Goal: Task Accomplishment & Management: Use online tool/utility

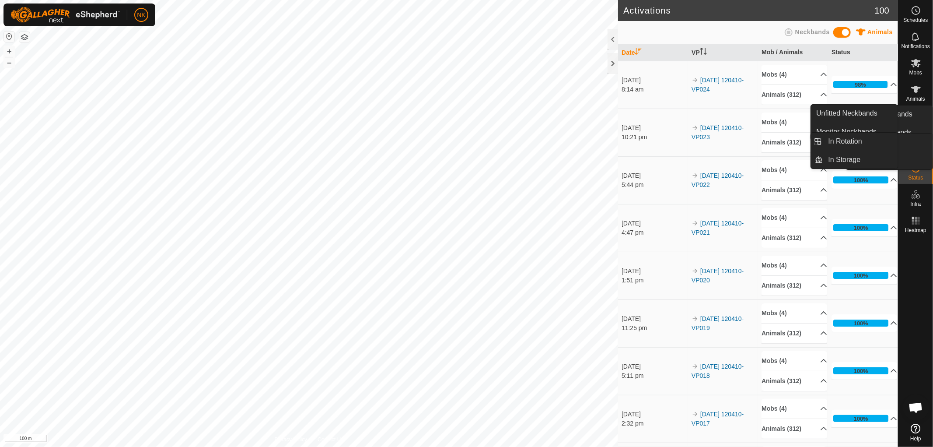
click at [905, 147] on link "In Rotation" at bounding box center [896, 142] width 75 height 18
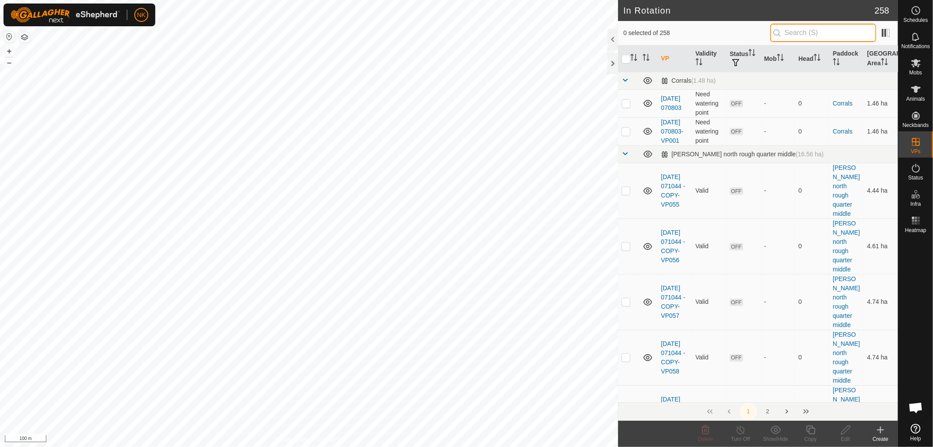
click at [779, 28] on input "text" at bounding box center [824, 33] width 106 height 18
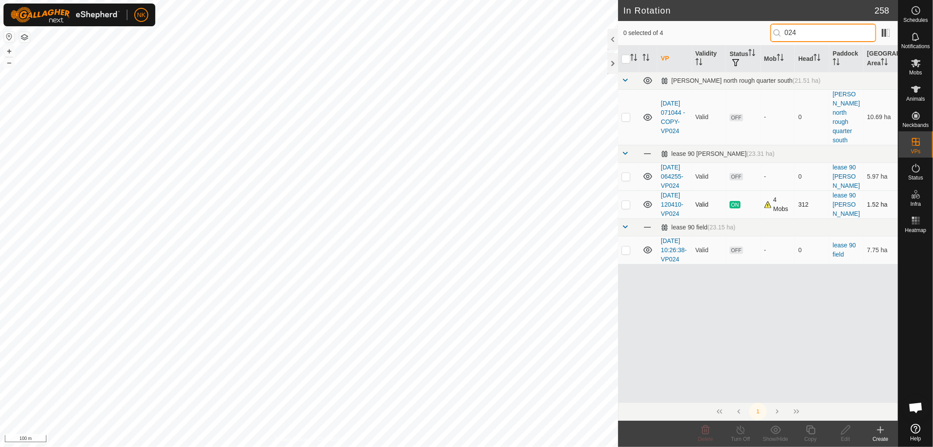
type input "024"
click at [626, 208] on p-checkbox at bounding box center [626, 204] width 9 height 7
checkbox input "true"
click at [814, 429] on icon at bounding box center [811, 429] width 11 height 11
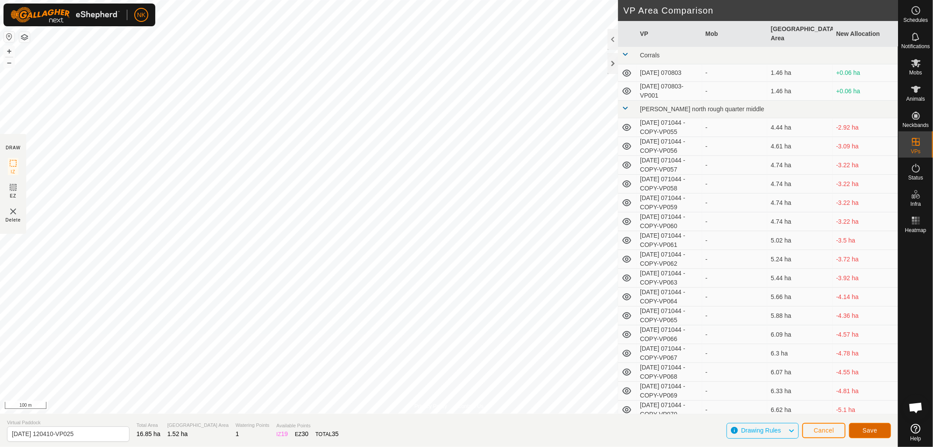
click at [863, 432] on span "Save" at bounding box center [870, 430] width 15 height 7
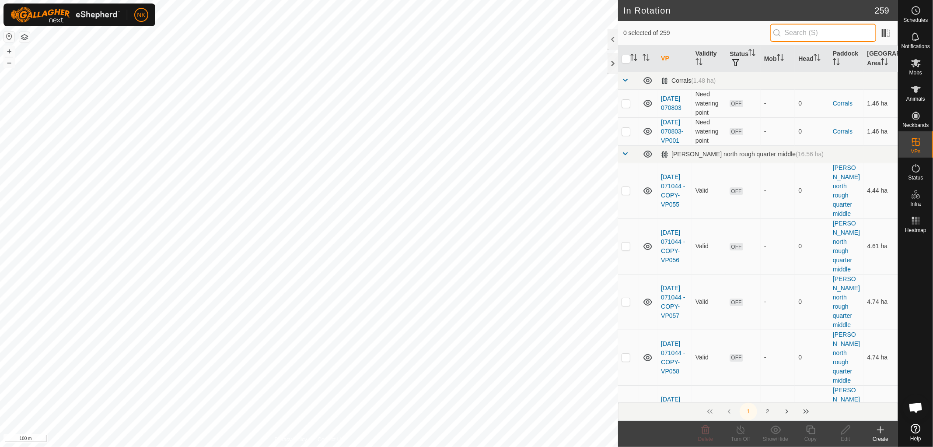
click at [799, 35] on input "text" at bounding box center [824, 33] width 106 height 18
click at [916, 69] on es-mob-svg-icon at bounding box center [916, 63] width 16 height 14
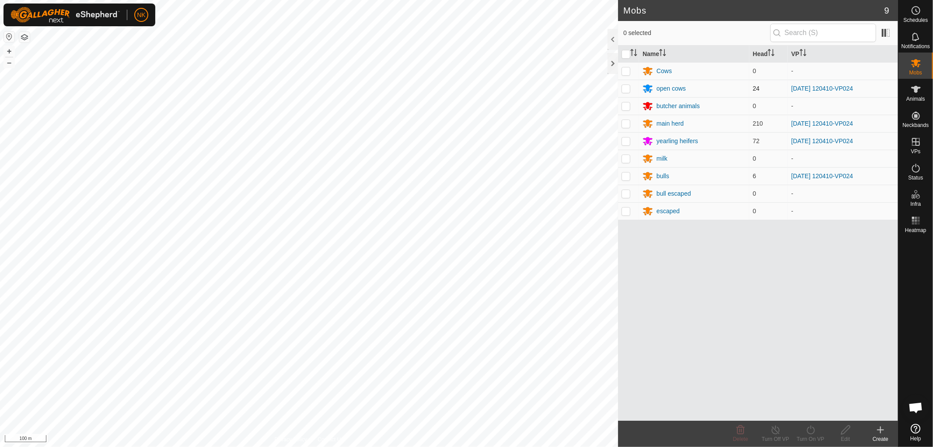
click at [624, 89] on p-checkbox at bounding box center [626, 88] width 9 height 7
checkbox input "true"
click at [624, 124] on p-checkbox at bounding box center [626, 123] width 9 height 7
checkbox input "true"
click at [626, 140] on p-checkbox at bounding box center [626, 140] width 9 height 7
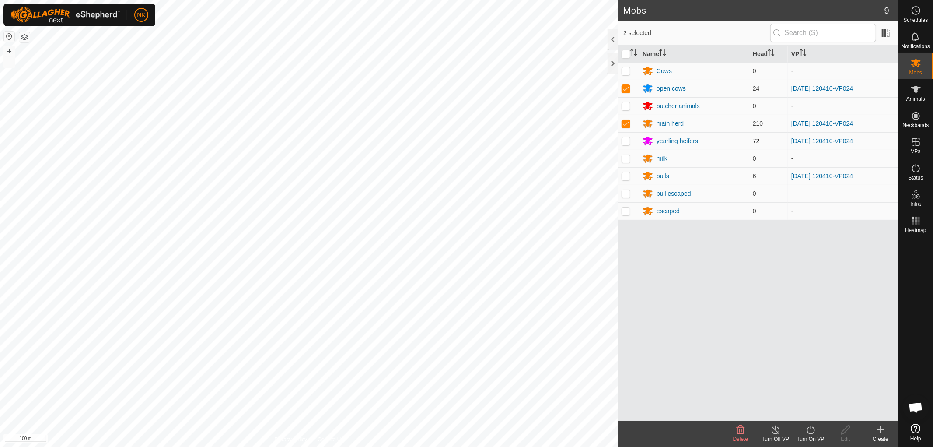
checkbox input "true"
click at [624, 175] on p-checkbox at bounding box center [626, 175] width 9 height 7
checkbox input "true"
click at [815, 431] on icon at bounding box center [811, 429] width 11 height 11
click at [806, 408] on link "Now" at bounding box center [837, 411] width 87 height 18
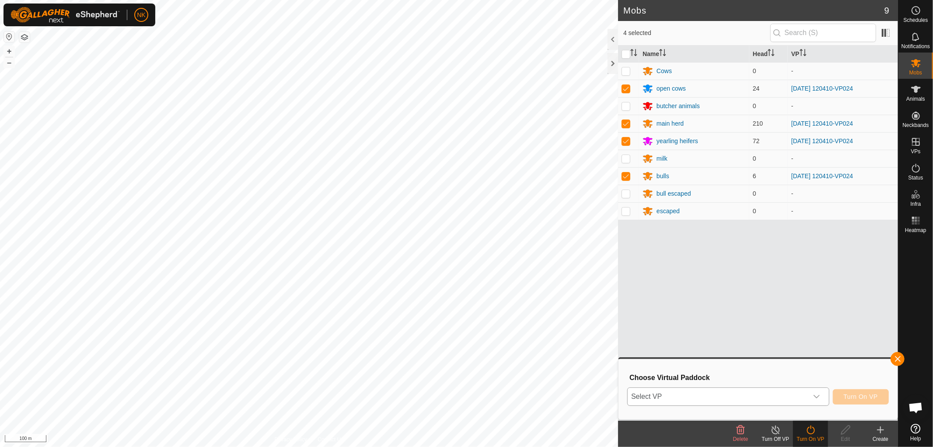
click at [699, 396] on span "Select VP" at bounding box center [718, 397] width 180 height 18
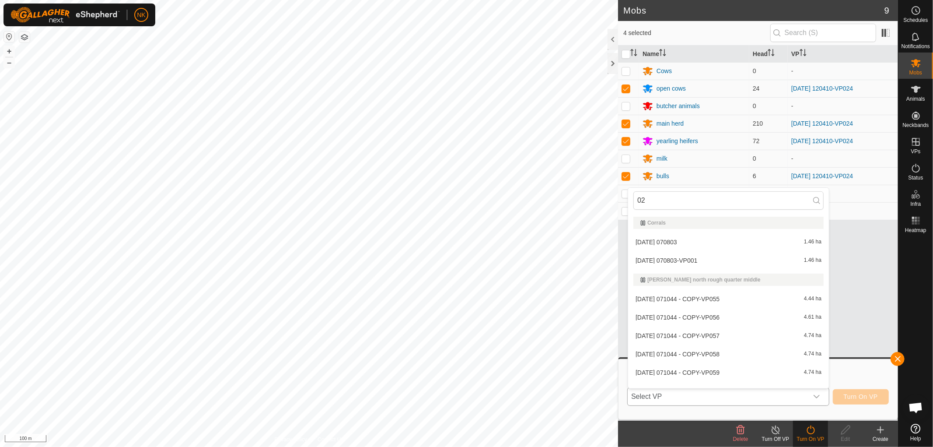
type input "025"
click at [596, 190] on body "NK Schedules Notifications Mobs Animals Neckbands VPs Status Infra Heatmap Help…" at bounding box center [466, 223] width 933 height 447
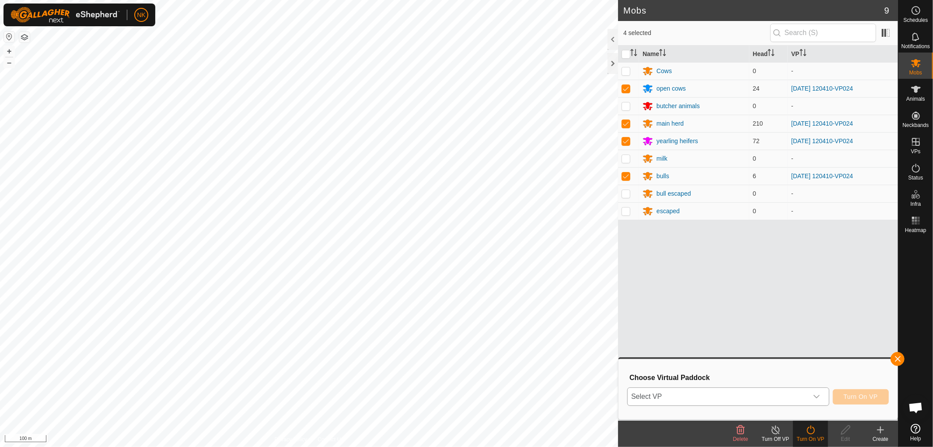
click at [682, 391] on span "Select VP" at bounding box center [718, 397] width 180 height 18
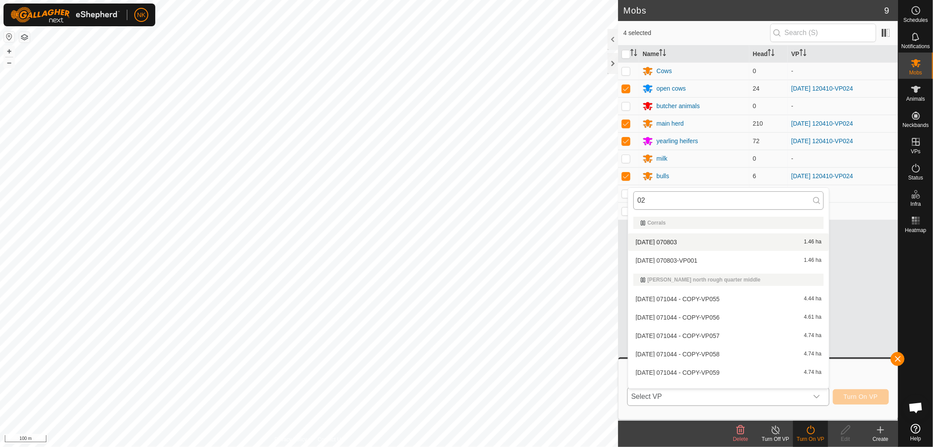
type input "025"
drag, startPoint x: 680, startPoint y: 198, endPoint x: 626, endPoint y: 199, distance: 53.8
click at [626, 199] on body "NK Schedules Notifications Mobs Animals Neckbands VPs Status Infra Heatmap Help…" at bounding box center [466, 223] width 933 height 447
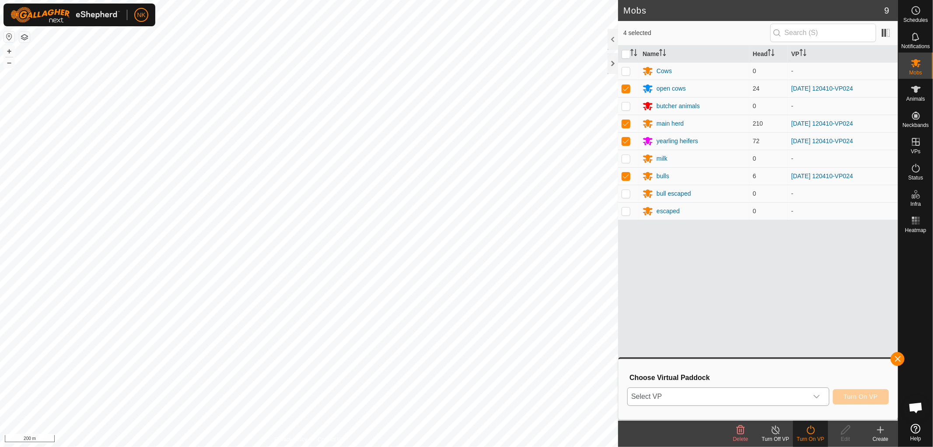
click at [823, 398] on div "dropdown trigger" at bounding box center [817, 397] width 18 height 18
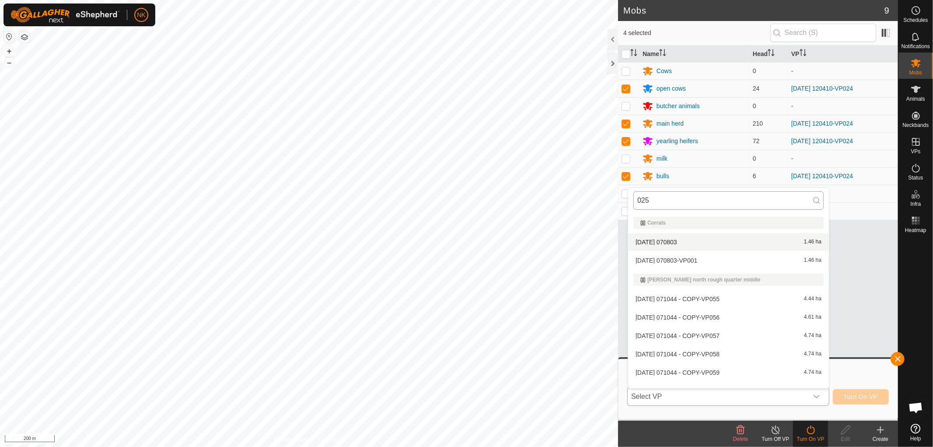
scroll to position [11, 0]
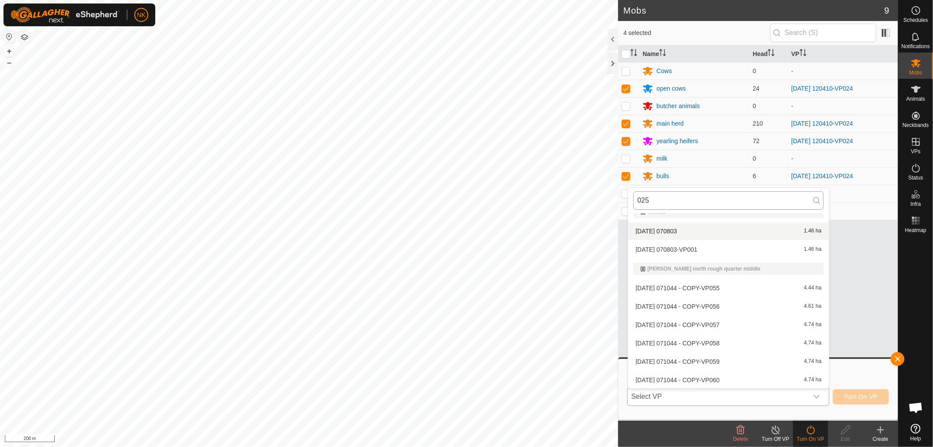
click at [684, 197] on input "025" at bounding box center [729, 200] width 190 height 18
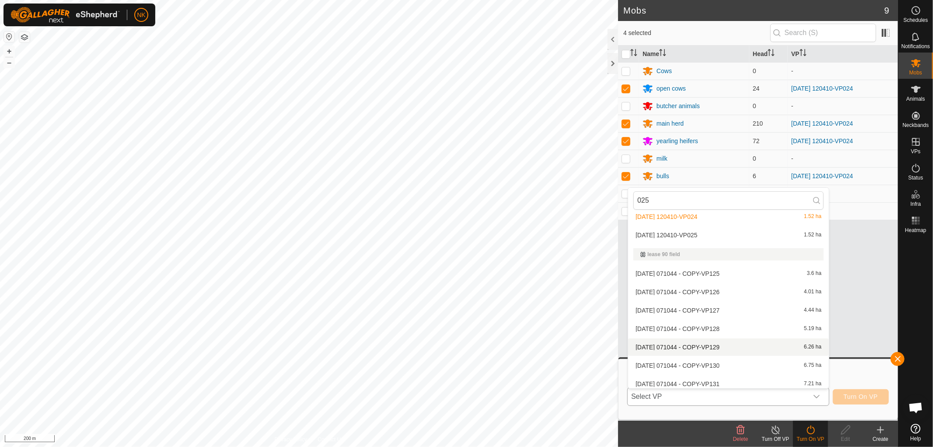
scroll to position [3317, 0]
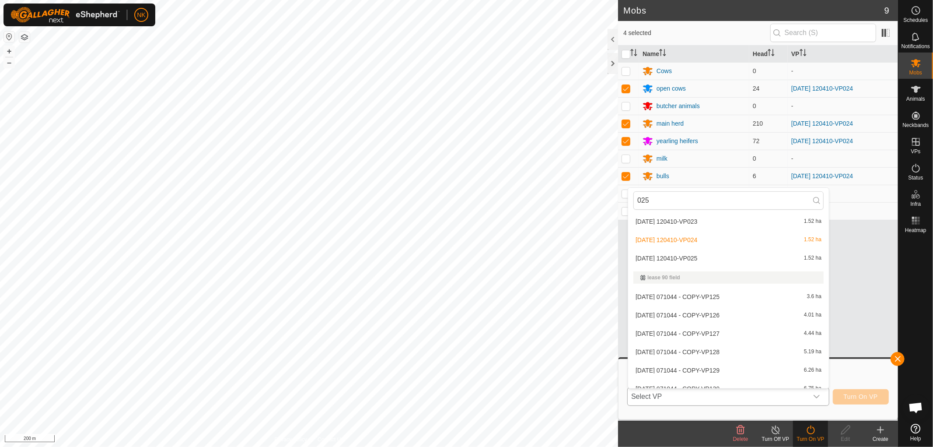
click at [688, 254] on li "[DATE] 120410-VP025 1.52 ha" at bounding box center [728, 258] width 201 height 18
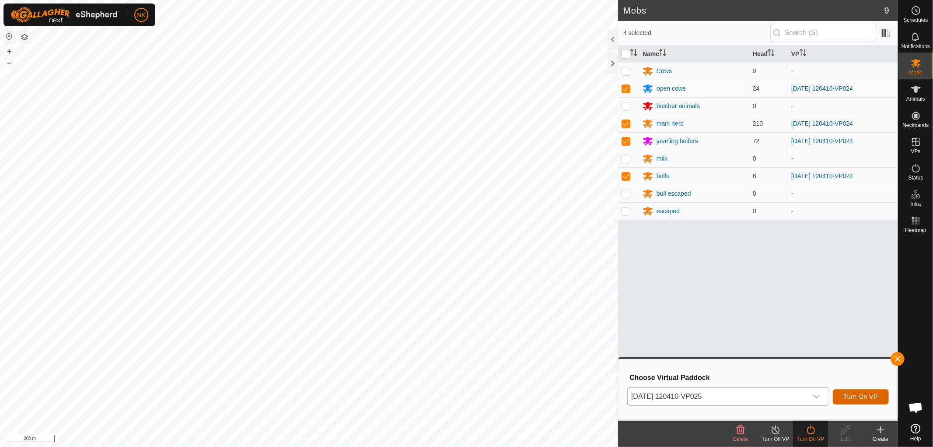
click at [847, 399] on span "Turn On VP" at bounding box center [861, 396] width 34 height 7
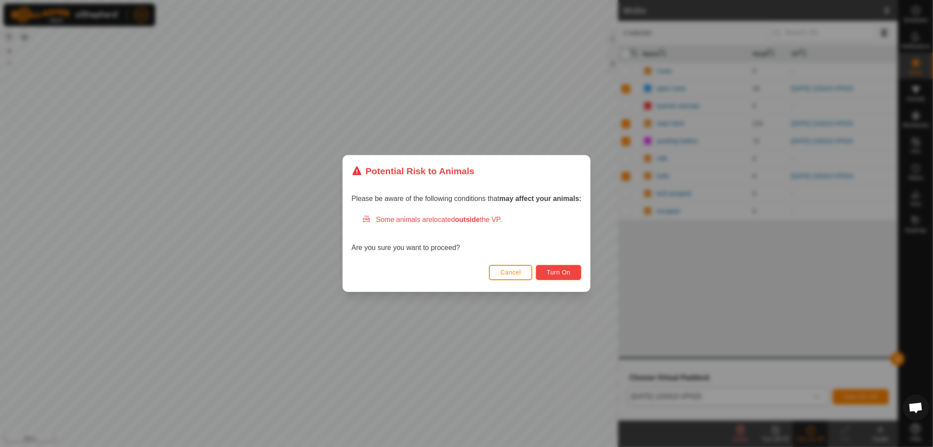
click at [549, 268] on button "Turn On" at bounding box center [559, 272] width 46 height 15
